Goal: Transaction & Acquisition: Purchase product/service

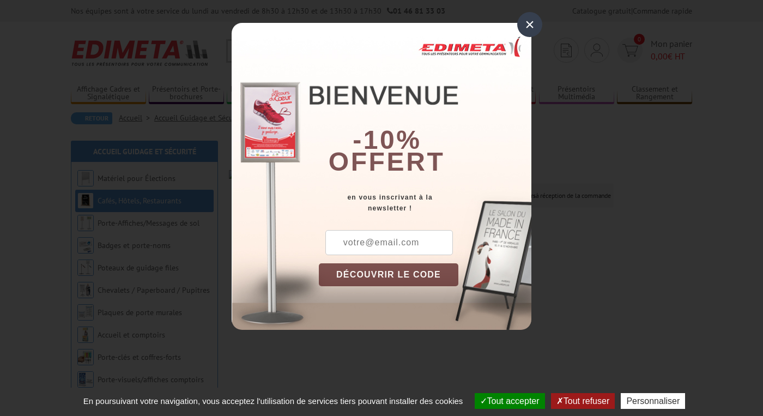
click at [524, 24] on div "×" at bounding box center [529, 24] width 25 height 25
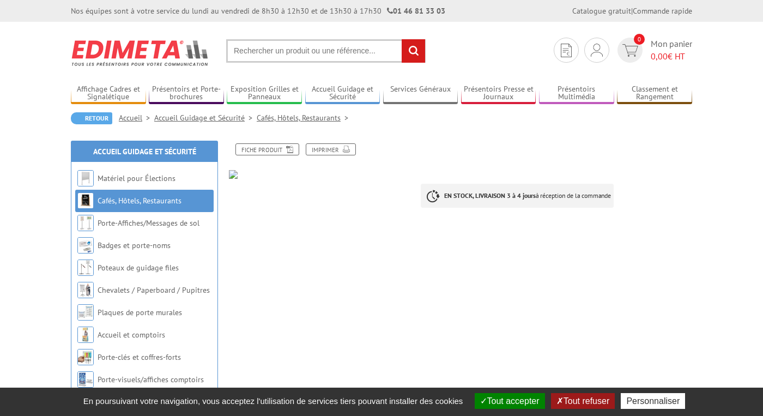
click at [516, 407] on button "Tout accepter" at bounding box center [510, 401] width 70 height 16
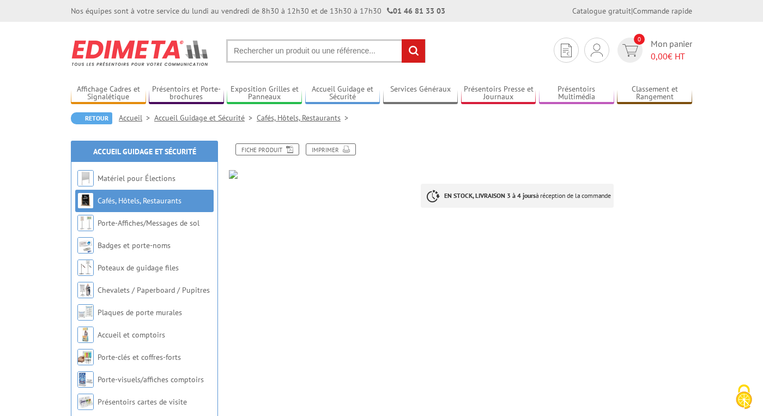
click at [152, 205] on link "Cafés, Hôtels, Restaurants" at bounding box center [140, 201] width 84 height 10
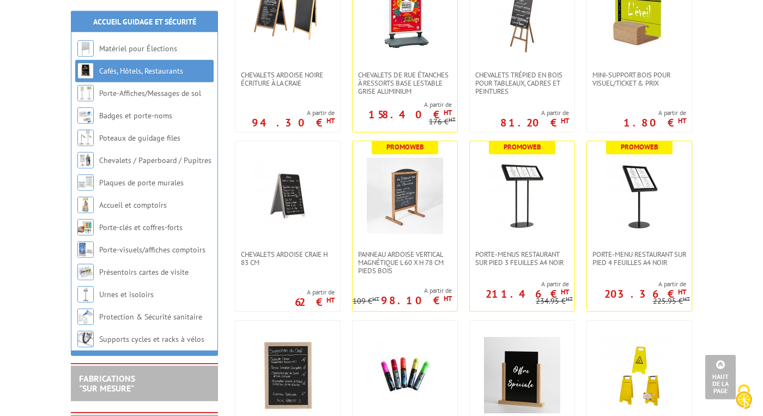
scroll to position [2792, 0]
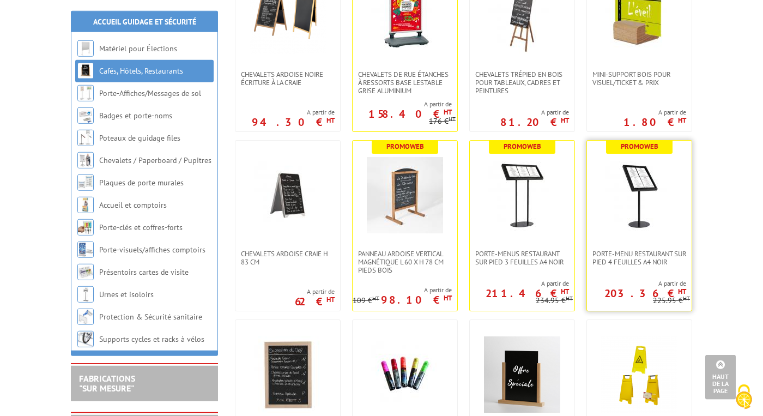
click at [651, 198] on img at bounding box center [639, 195] width 76 height 76
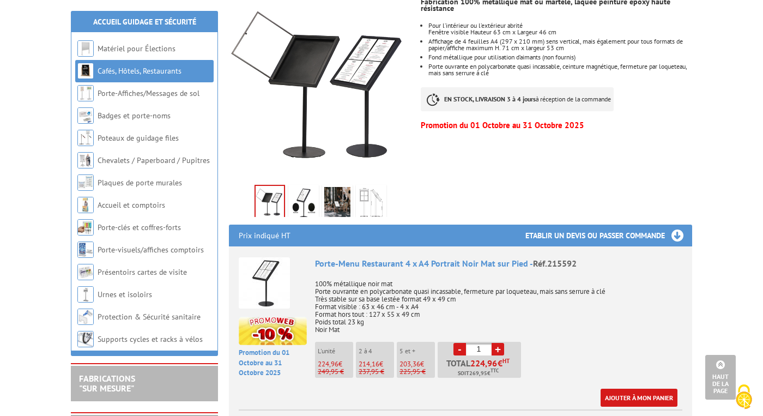
scroll to position [223, 0]
click at [645, 389] on link "Ajouter à mon panier" at bounding box center [639, 398] width 77 height 18
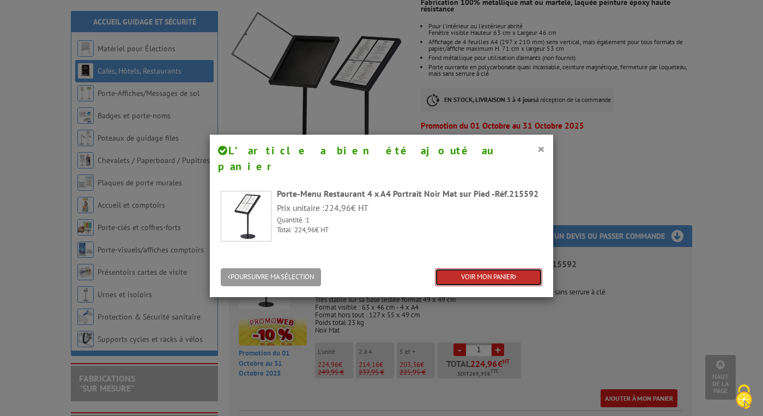
click at [510, 268] on link "VOIR MON PANIER" at bounding box center [488, 277] width 107 height 18
